Goal: Task Accomplishment & Management: Manage account settings

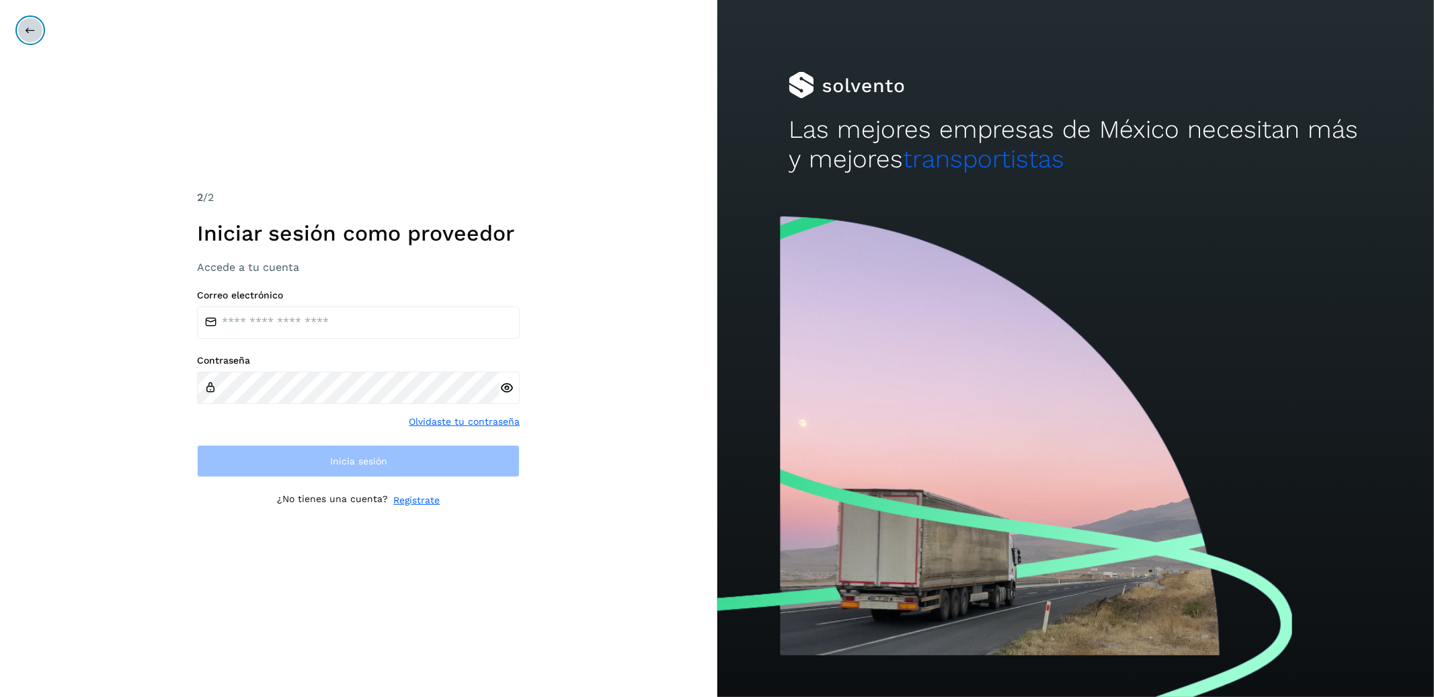
click at [33, 32] on icon at bounding box center [30, 30] width 11 height 11
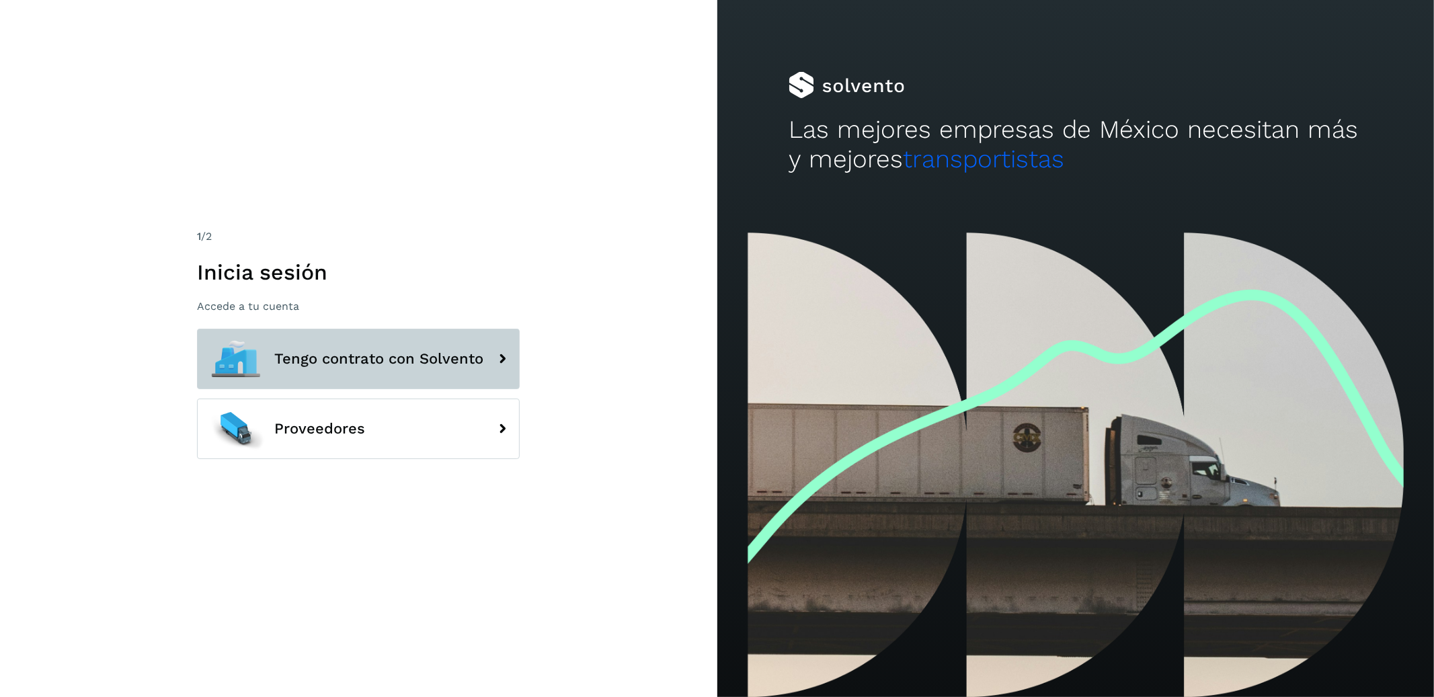
click at [334, 341] on button "Tengo contrato con Solvento" at bounding box center [358, 359] width 323 height 61
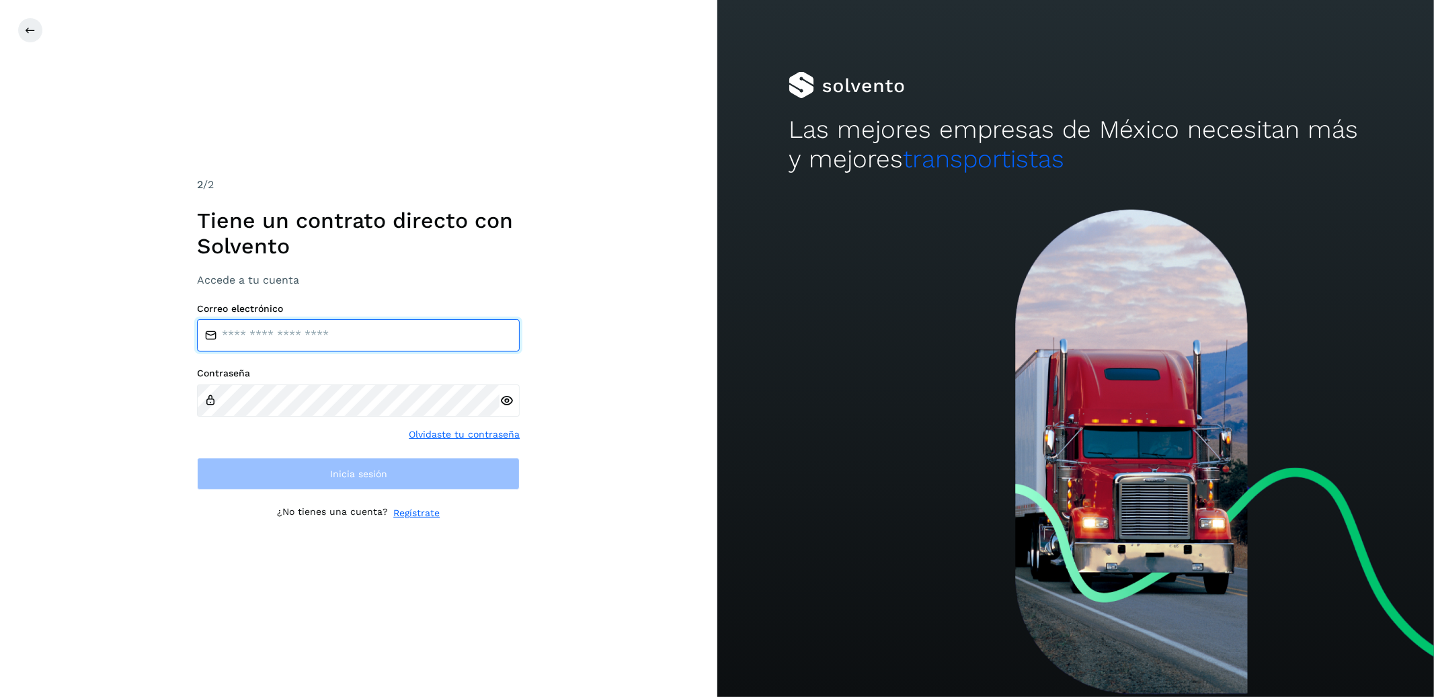
click at [334, 341] on input "email" at bounding box center [358, 335] width 323 height 32
type input "**********"
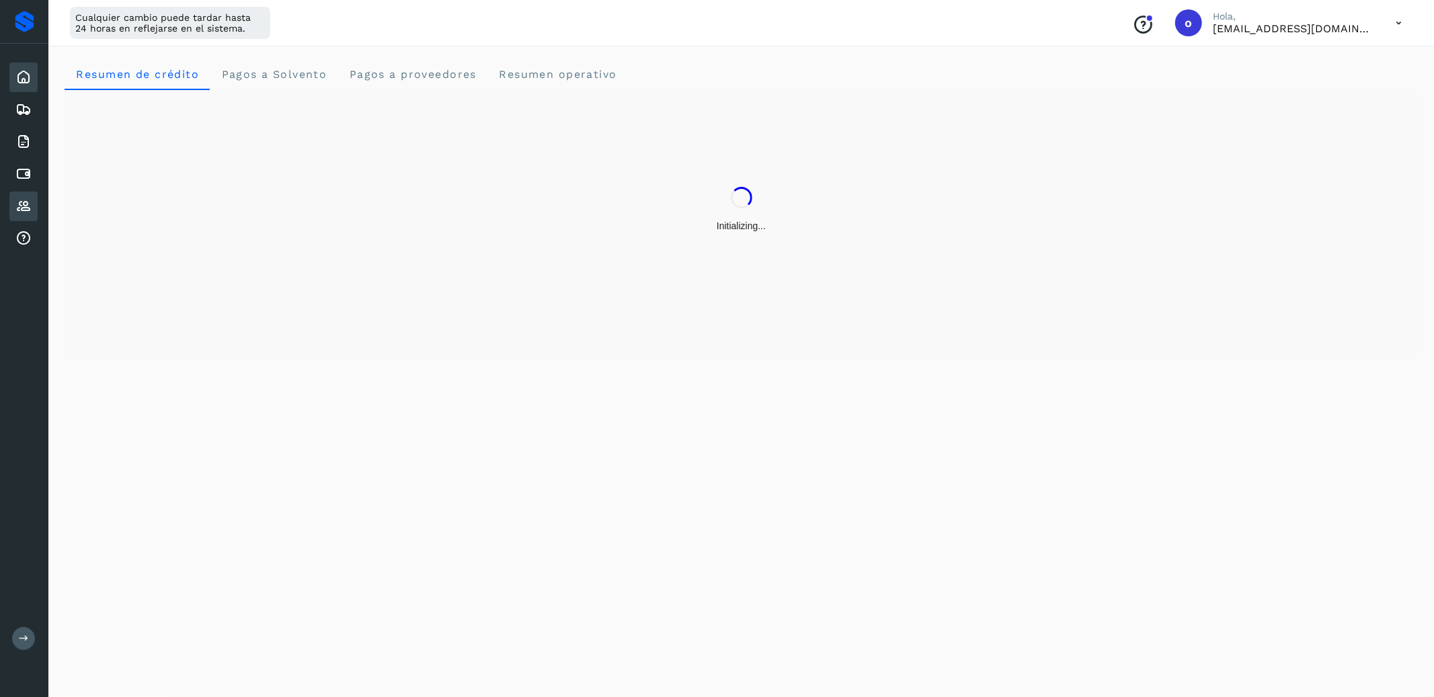
click at [21, 198] on icon at bounding box center [23, 206] width 16 height 16
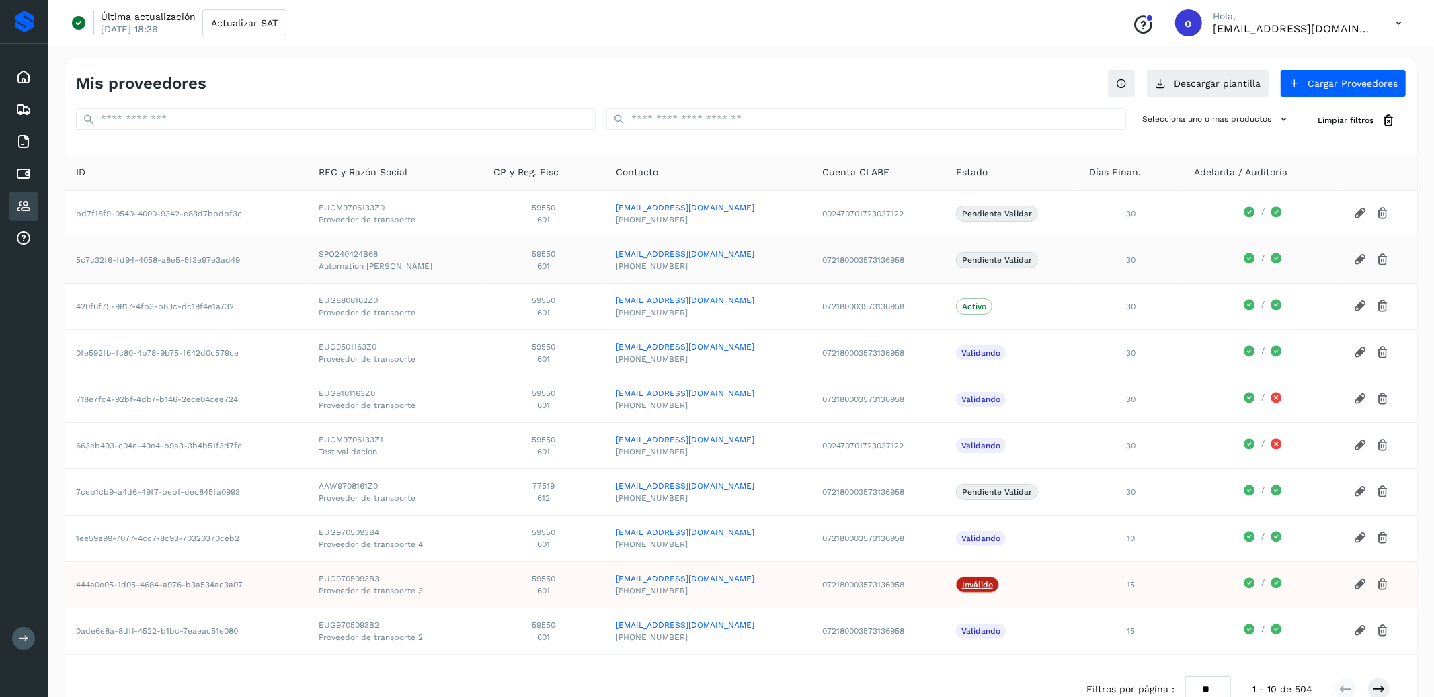
click at [384, 249] on span "SPO240424B68" at bounding box center [395, 254] width 153 height 12
click at [1217, 82] on button "Descargar plantilla" at bounding box center [1208, 83] width 123 height 28
click at [371, 250] on span "SPO240424B68" at bounding box center [395, 254] width 153 height 12
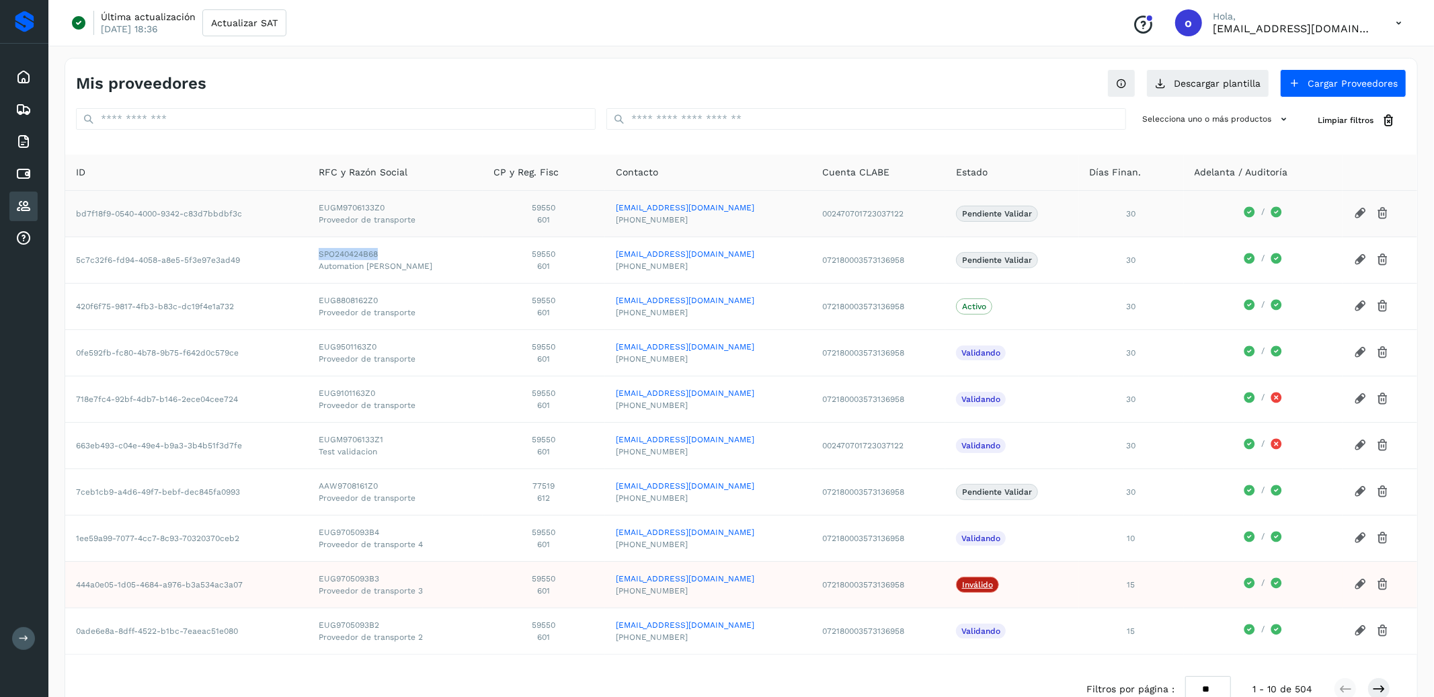
copy span "SPO240424B68"
click at [837, 265] on td "072180003573136958" at bounding box center [879, 260] width 134 height 46
click at [837, 260] on td "072180003573136958" at bounding box center [879, 260] width 134 height 46
copy td "072180003573136958"
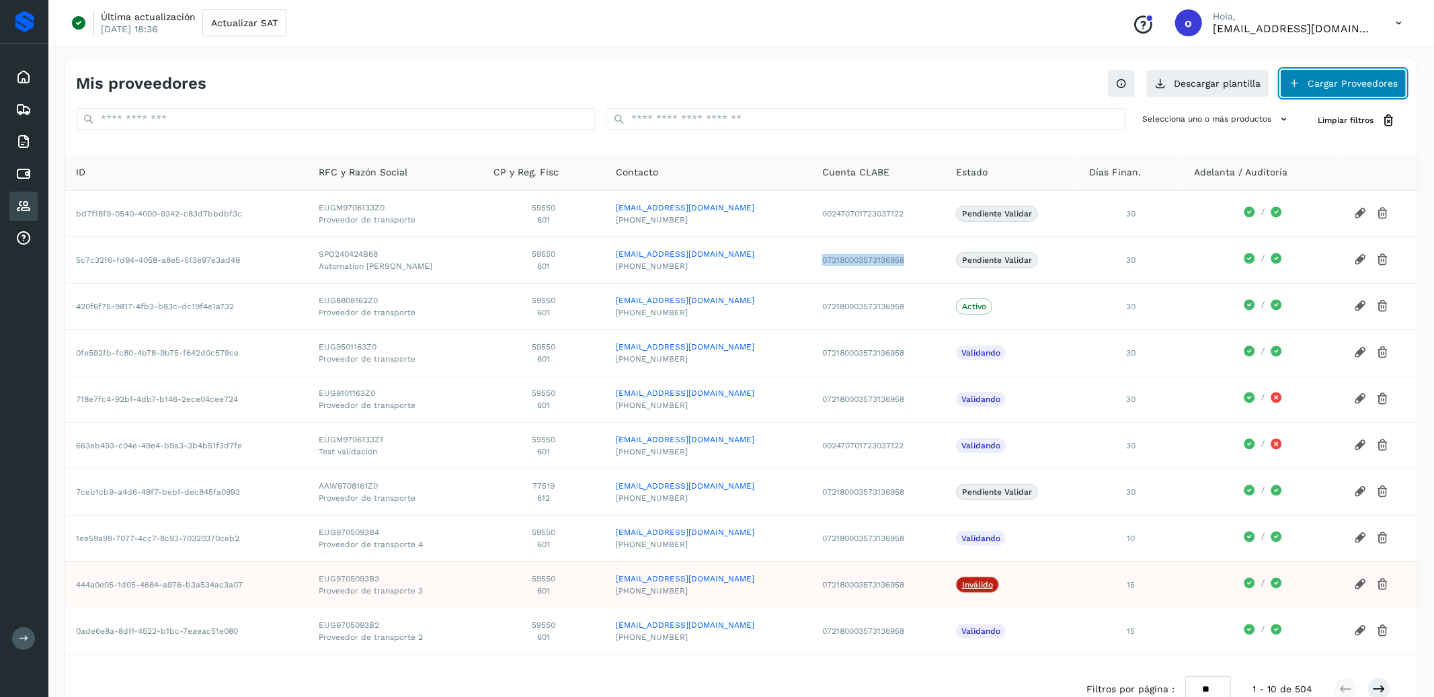
click at [1339, 87] on button "Cargar Proveedores" at bounding box center [1343, 83] width 126 height 28
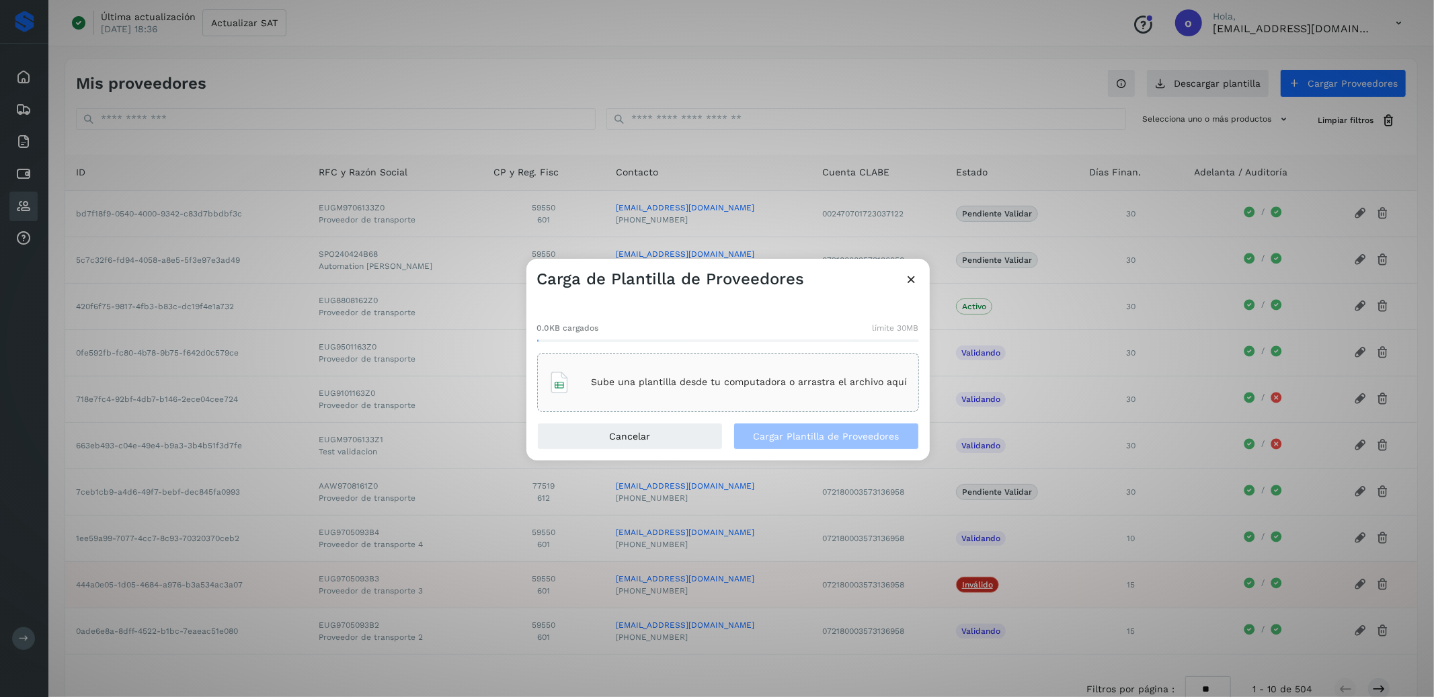
click at [775, 364] on div "Sube una plantilla desde tu computadora o arrastra el archivo aquí" at bounding box center [728, 382] width 359 height 36
click at [769, 436] on span "Cargar Plantilla de Proveedores" at bounding box center [826, 436] width 146 height 9
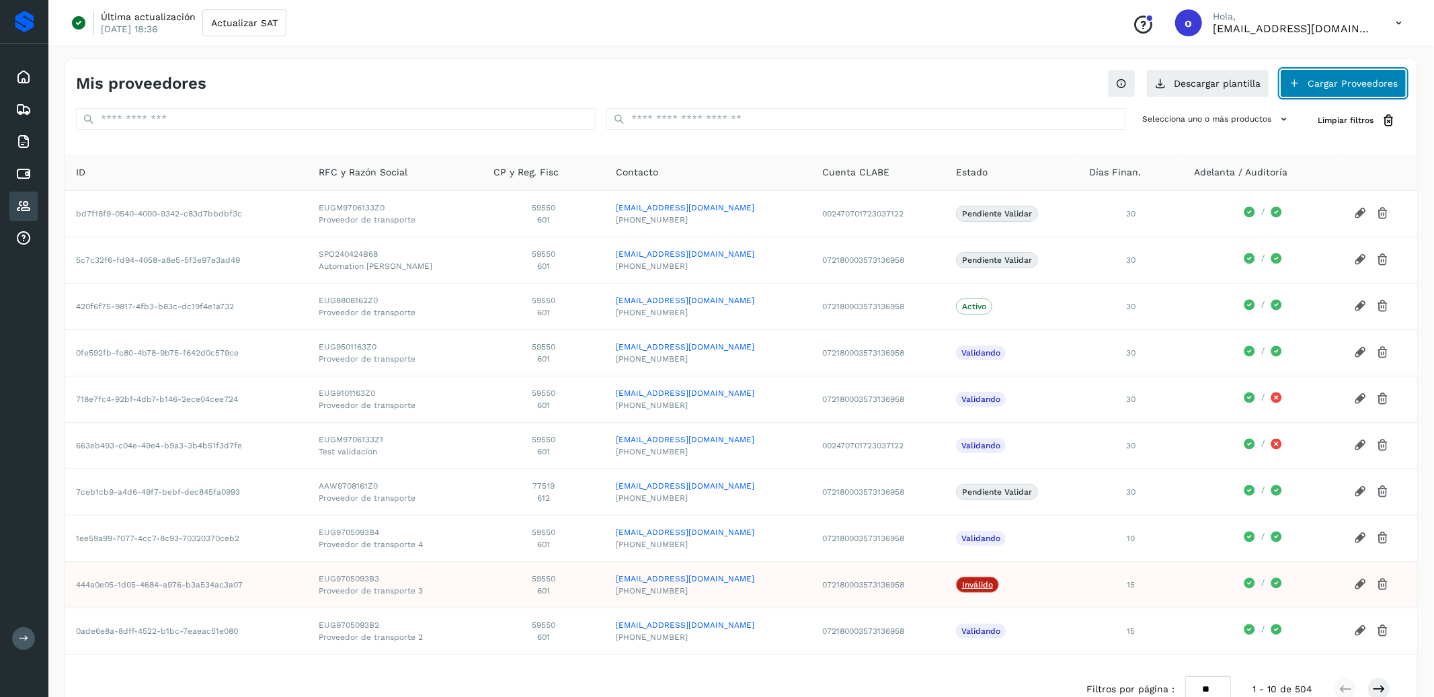
click at [1316, 96] on button "Cargar Proveedores" at bounding box center [1343, 83] width 126 height 28
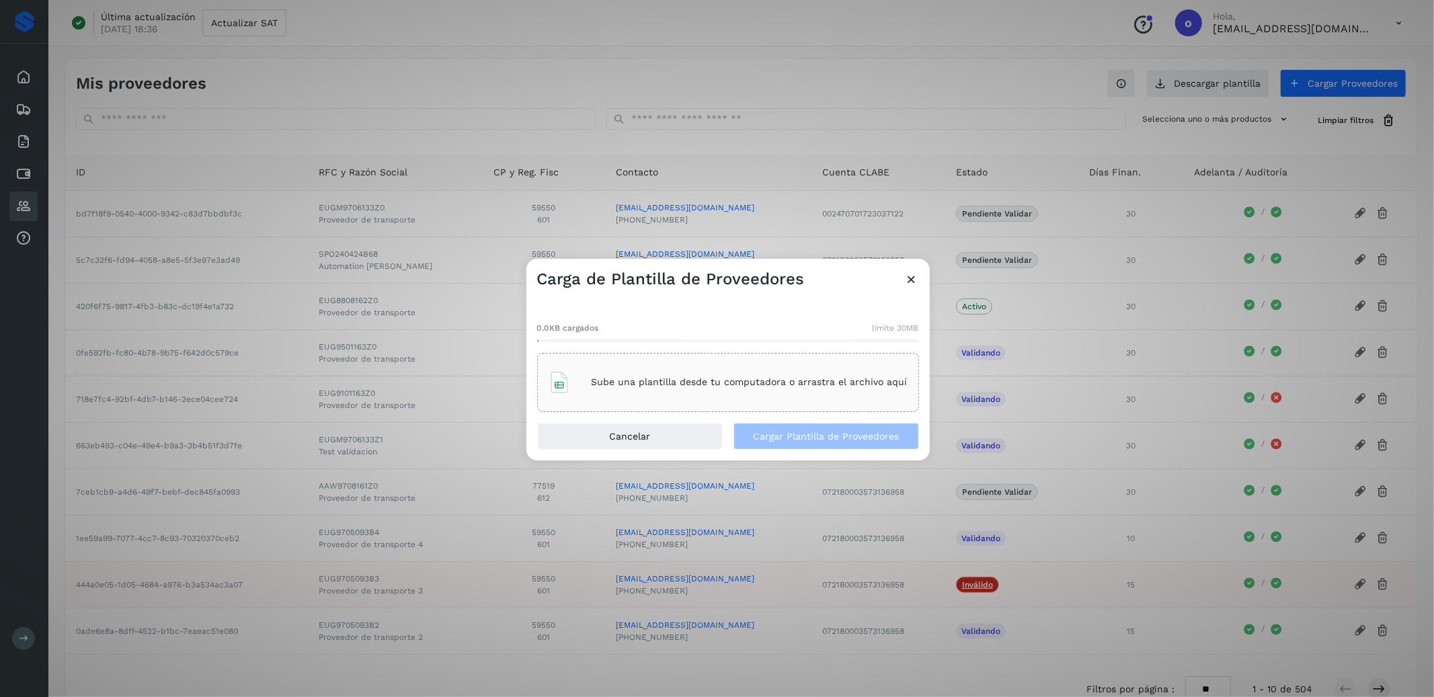
click at [746, 374] on div "Sube una plantilla desde tu computadora o arrastra el archivo aquí" at bounding box center [728, 382] width 359 height 36
click at [876, 440] on span "Cargar Plantilla de Proveedores" at bounding box center [826, 436] width 146 height 9
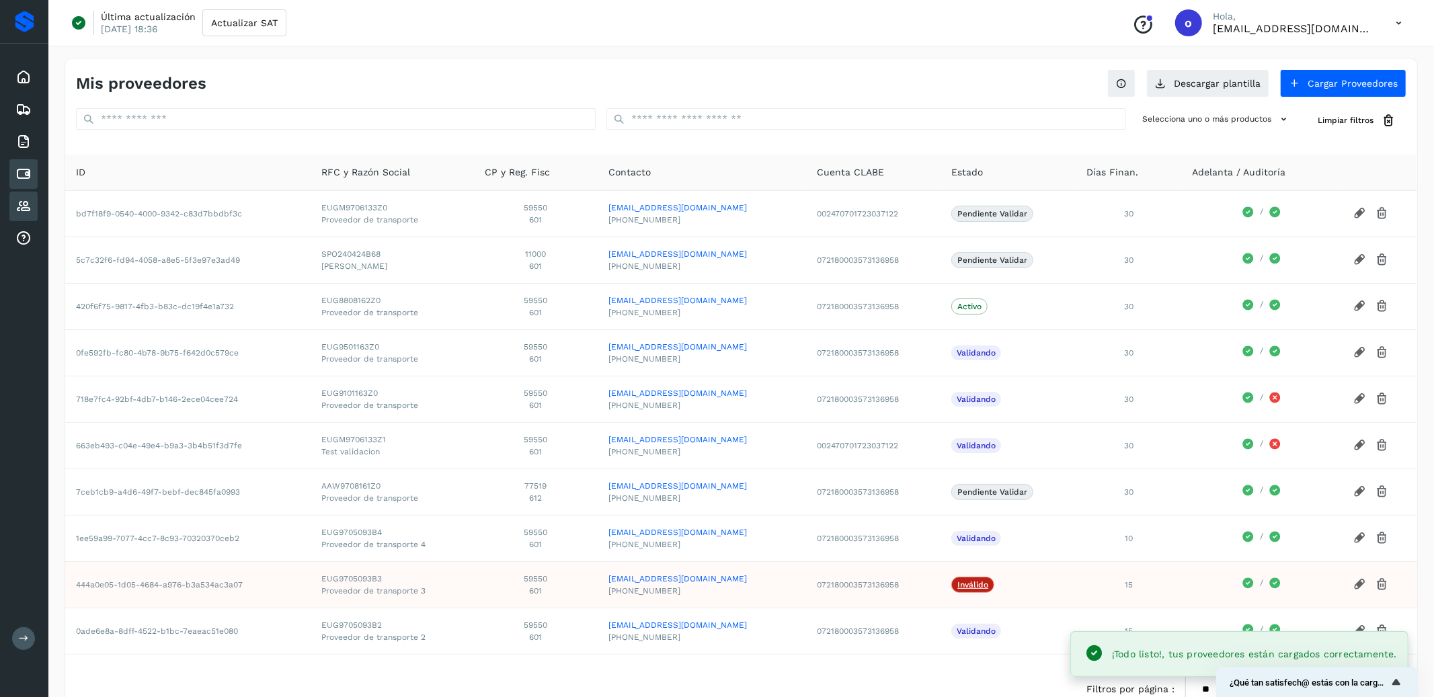
click at [22, 159] on div "Cuentas por pagar" at bounding box center [23, 174] width 28 height 30
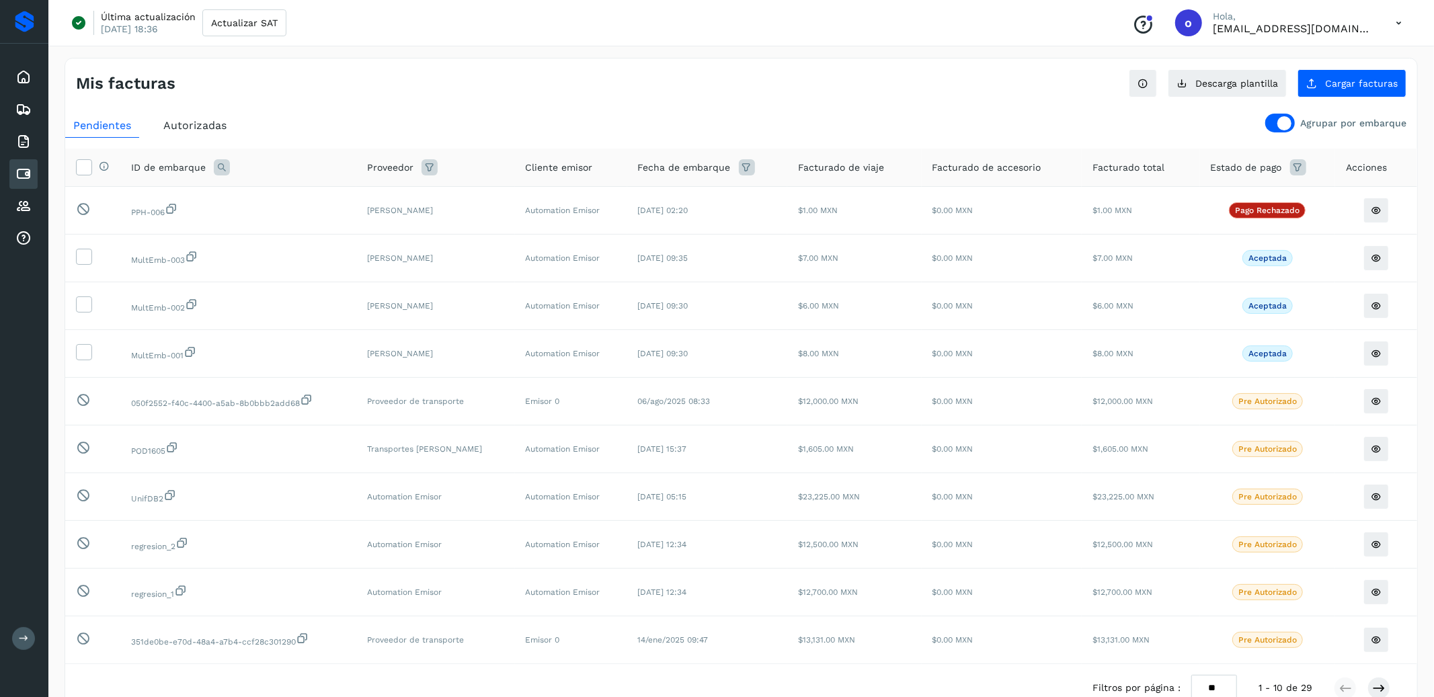
click at [217, 130] on span "Autorizadas" at bounding box center [194, 125] width 63 height 13
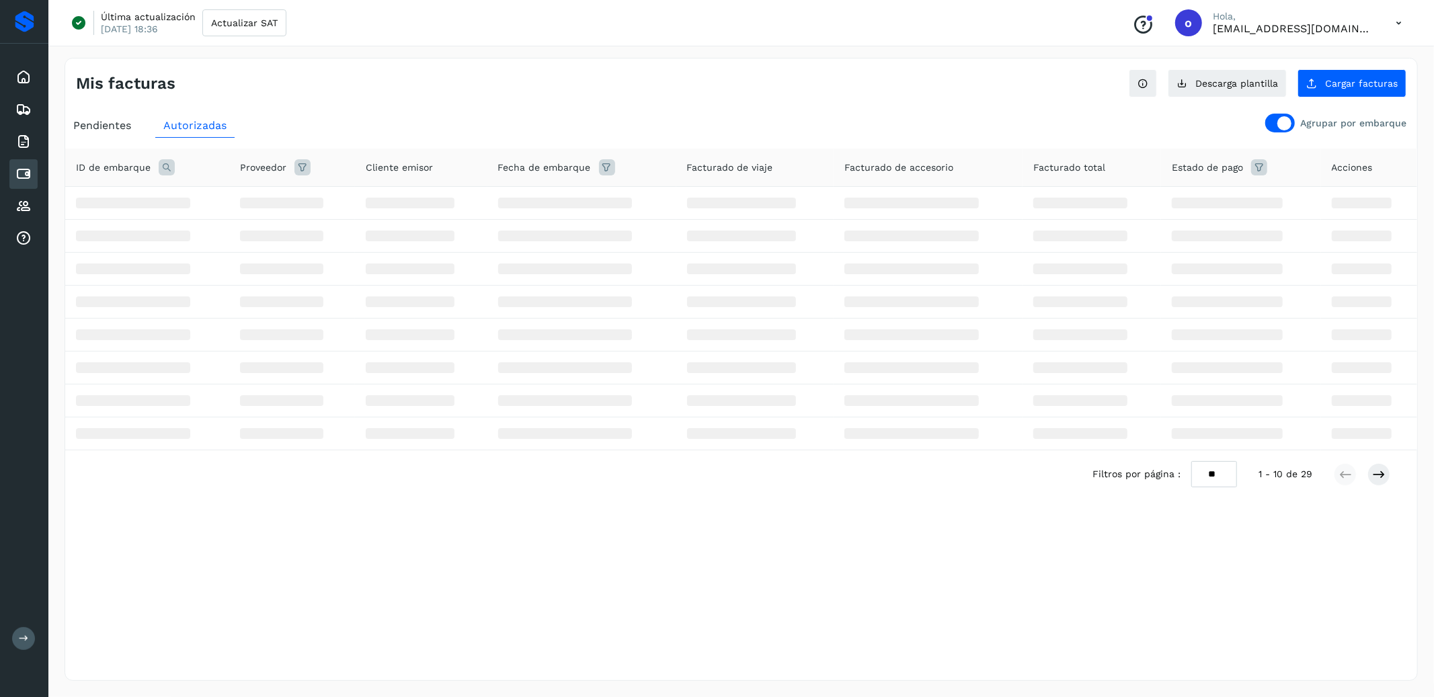
click at [108, 124] on span "Pendientes" at bounding box center [102, 125] width 58 height 13
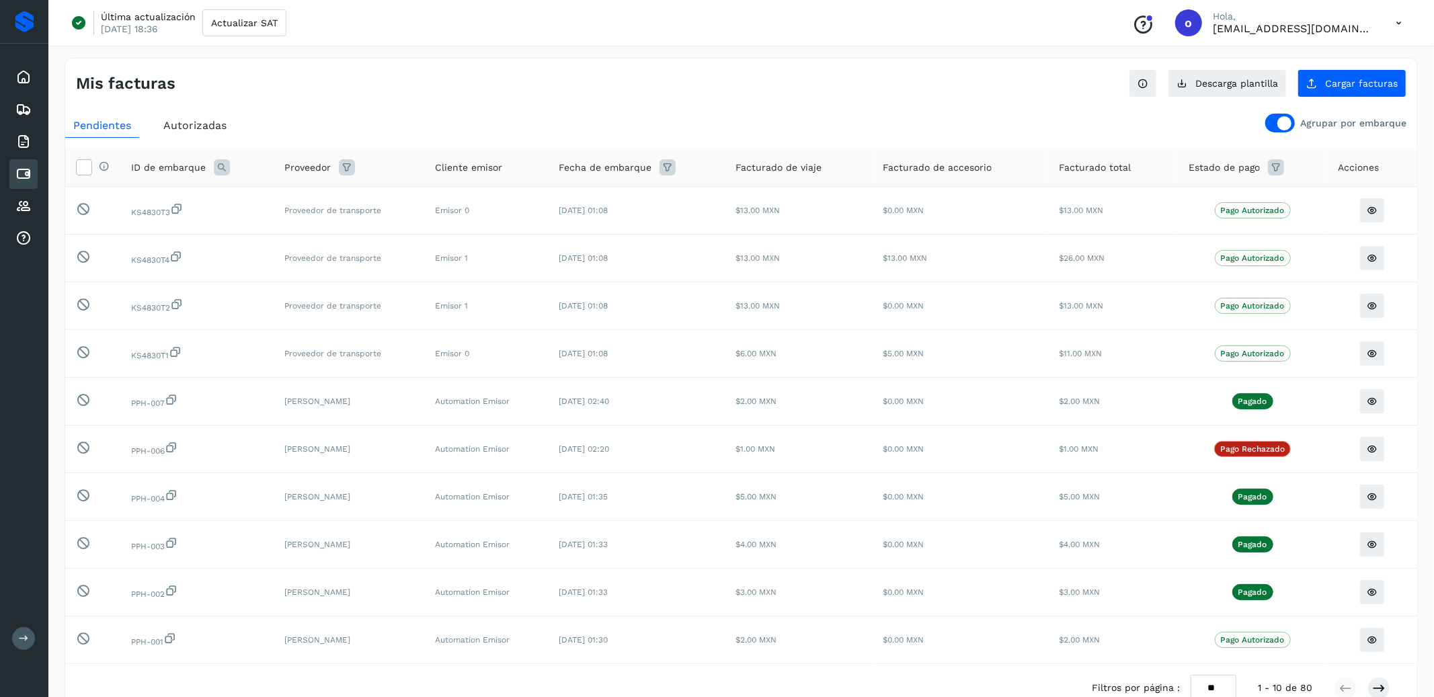
click at [1286, 125] on div at bounding box center [1285, 123] width 14 height 14
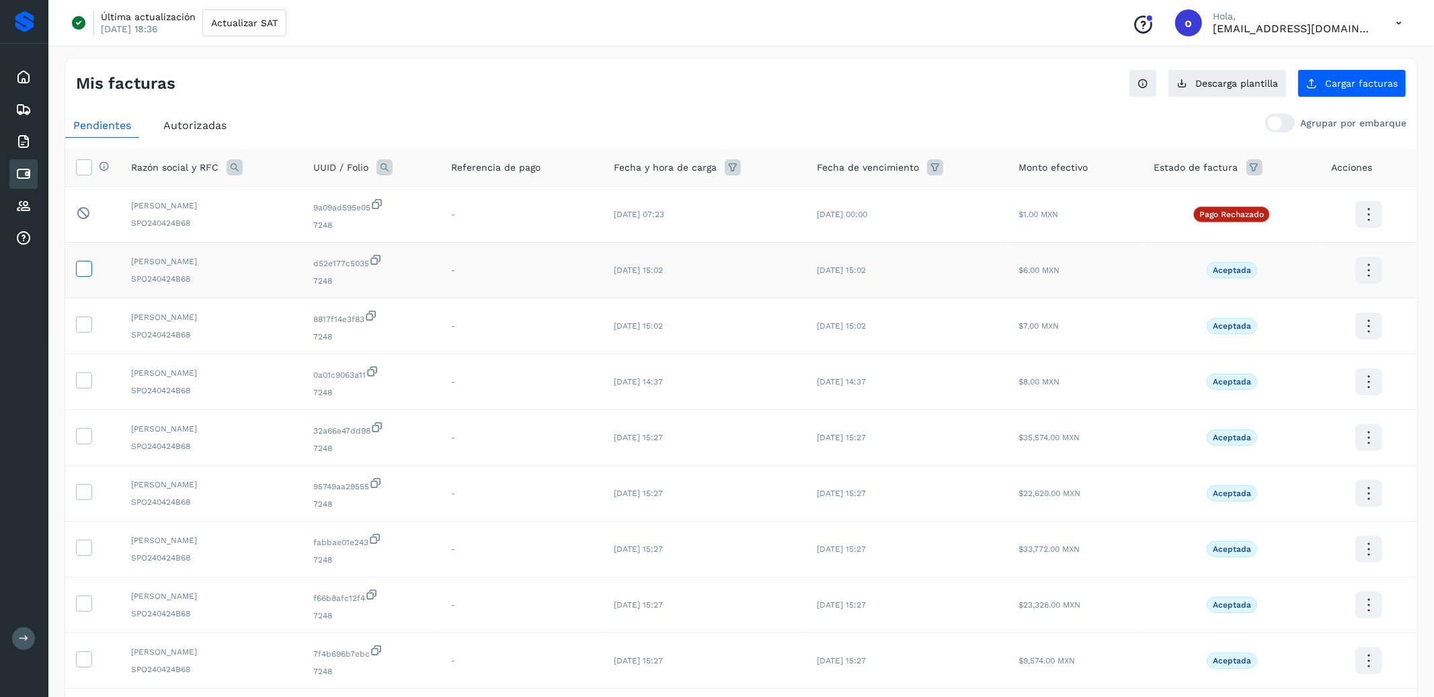
click at [86, 273] on icon at bounding box center [84, 268] width 14 height 14
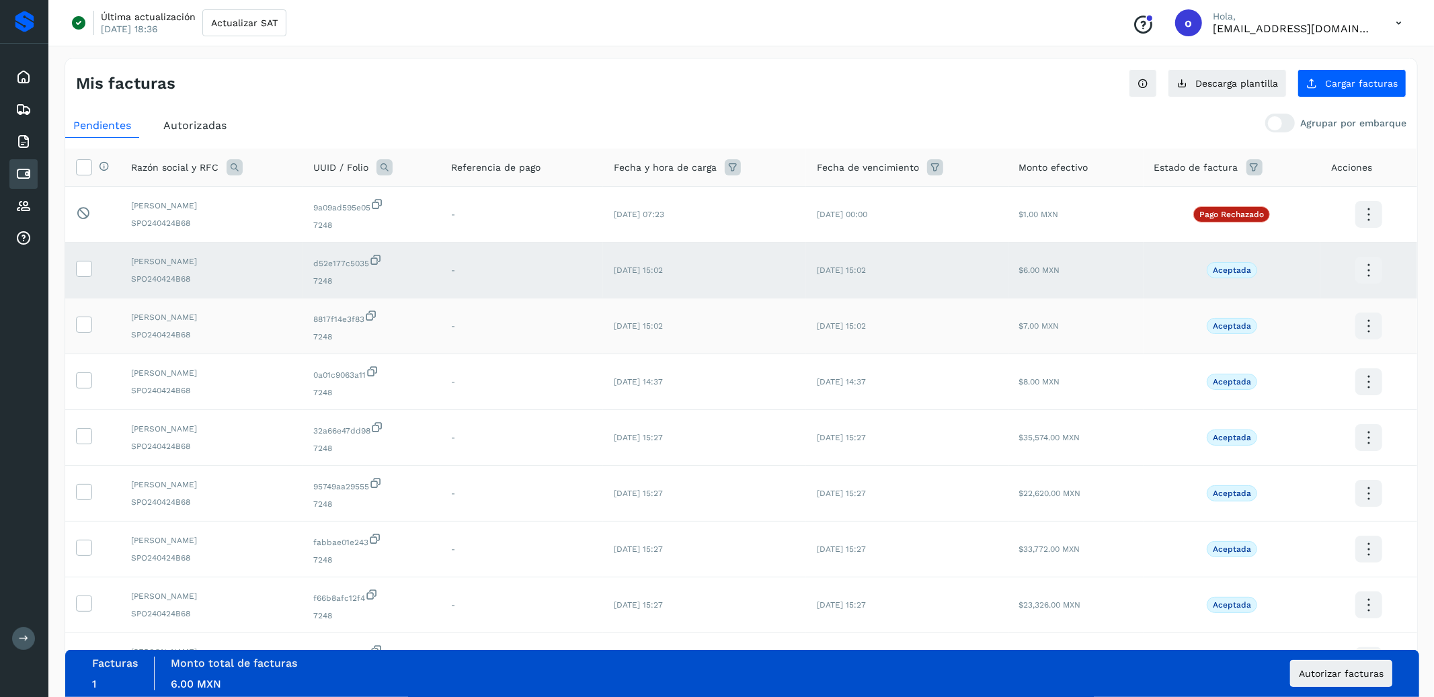
click at [85, 336] on td at bounding box center [92, 327] width 55 height 56
click at [82, 325] on icon at bounding box center [84, 324] width 14 height 14
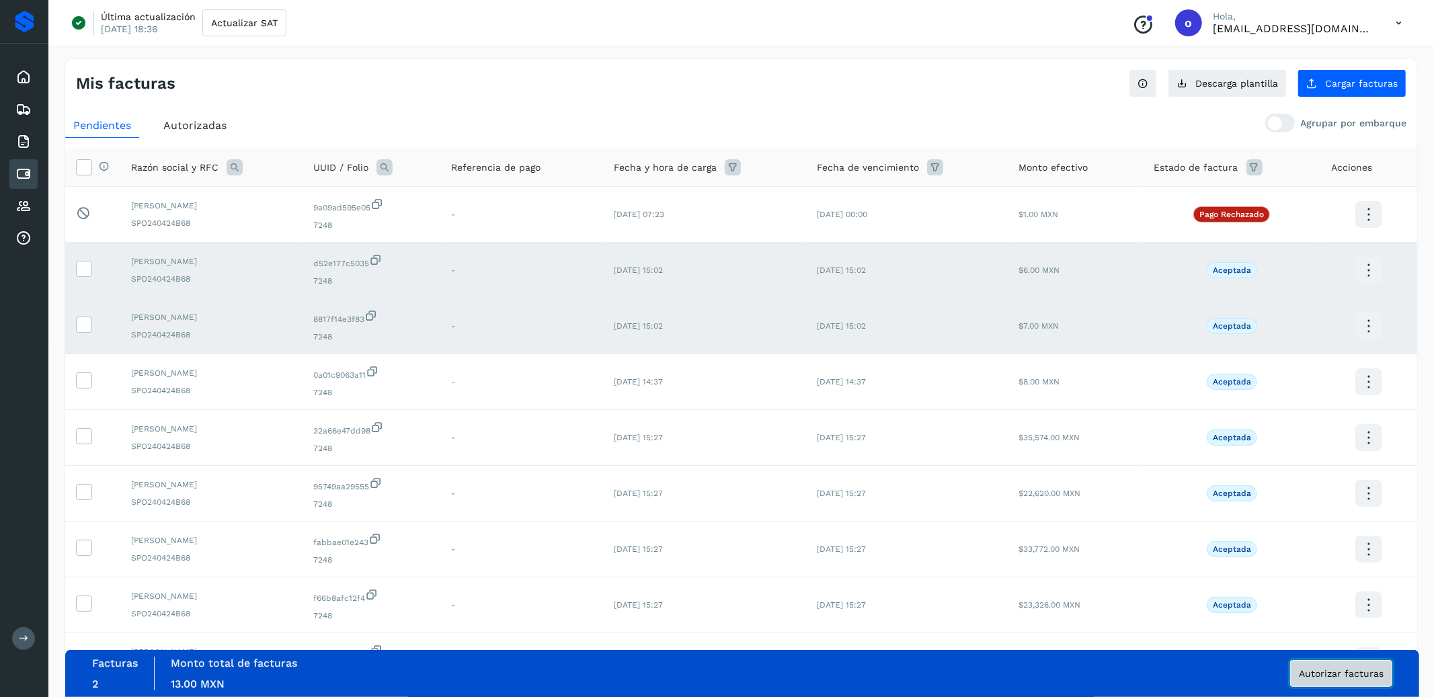
click at [1322, 669] on span "Autorizar facturas" at bounding box center [1341, 673] width 85 height 9
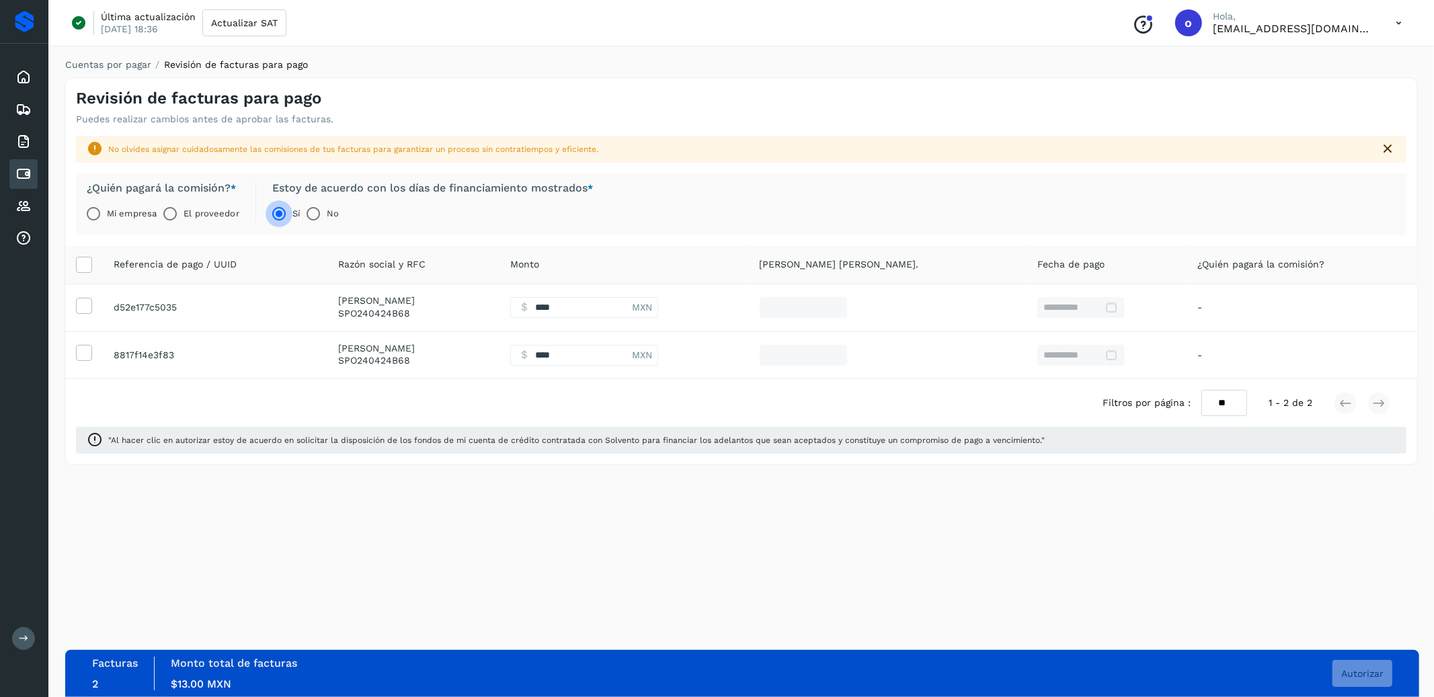
click at [196, 206] on label "El proveedor" at bounding box center [211, 213] width 55 height 27
click at [1353, 666] on button "Autorizar" at bounding box center [1363, 673] width 60 height 27
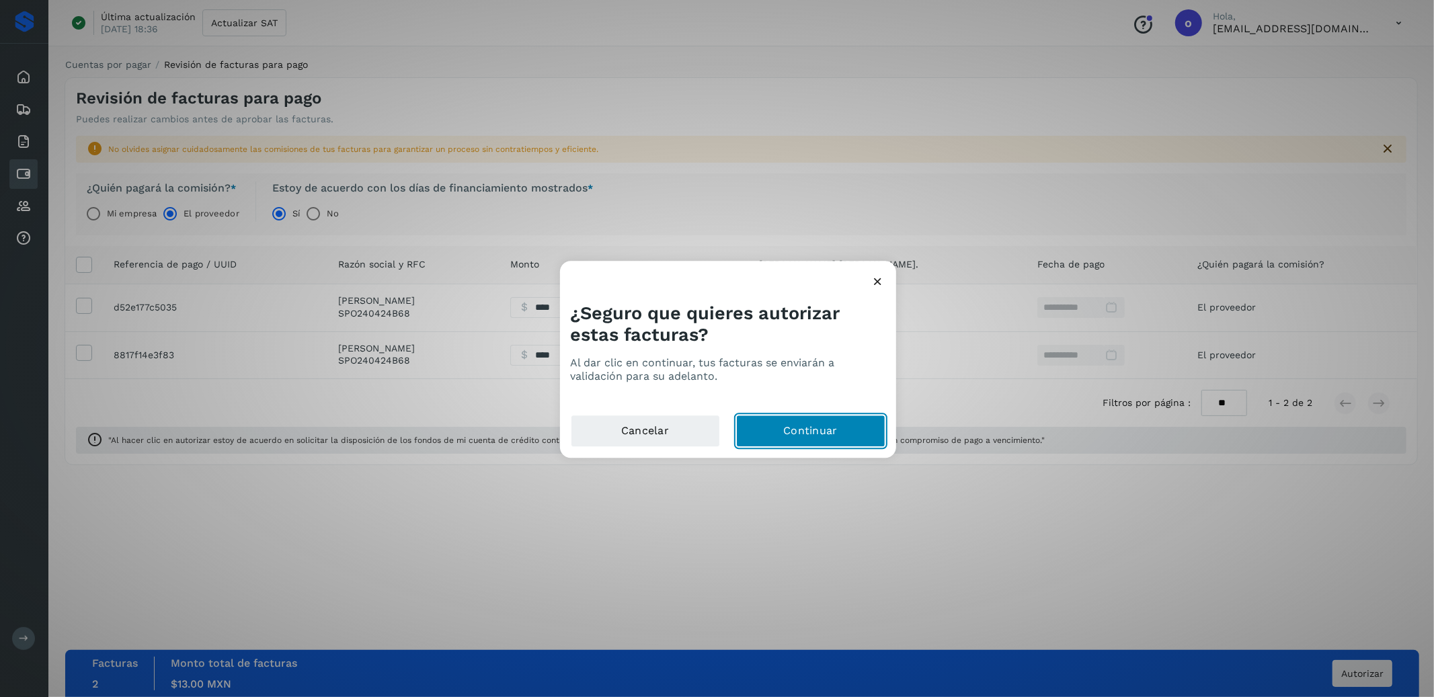
click at [854, 435] on button "Continuar" at bounding box center [810, 431] width 149 height 32
